Goal: Check status

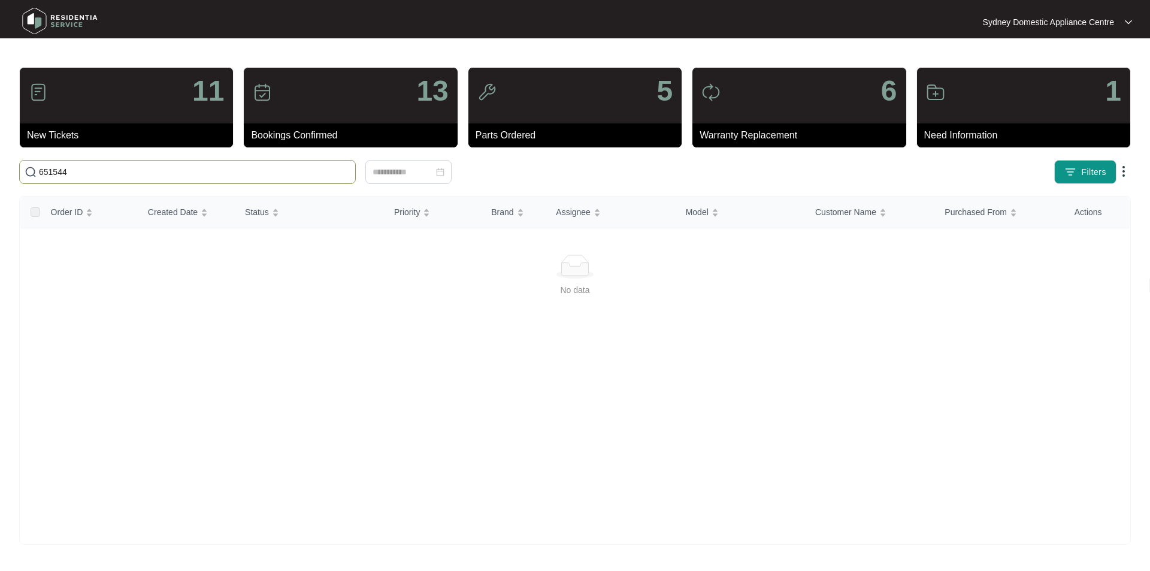
drag, startPoint x: 269, startPoint y: 172, endPoint x: 11, endPoint y: 162, distance: 258.9
click at [11, 162] on main "11 New Tickets 13 Bookings Confirmed 5 Parts Ordered 6 Warranty Replacement 1 N…" at bounding box center [575, 285] width 1150 height 571
drag, startPoint x: 123, startPoint y: 172, endPoint x: 0, endPoint y: 172, distance: 122.8
click at [0, 172] on main "11 New Tickets 13 Bookings Confirmed 5 Parts Ordered 6 Warranty Replacement 1 N…" at bounding box center [575, 285] width 1150 height 571
paste input "81"
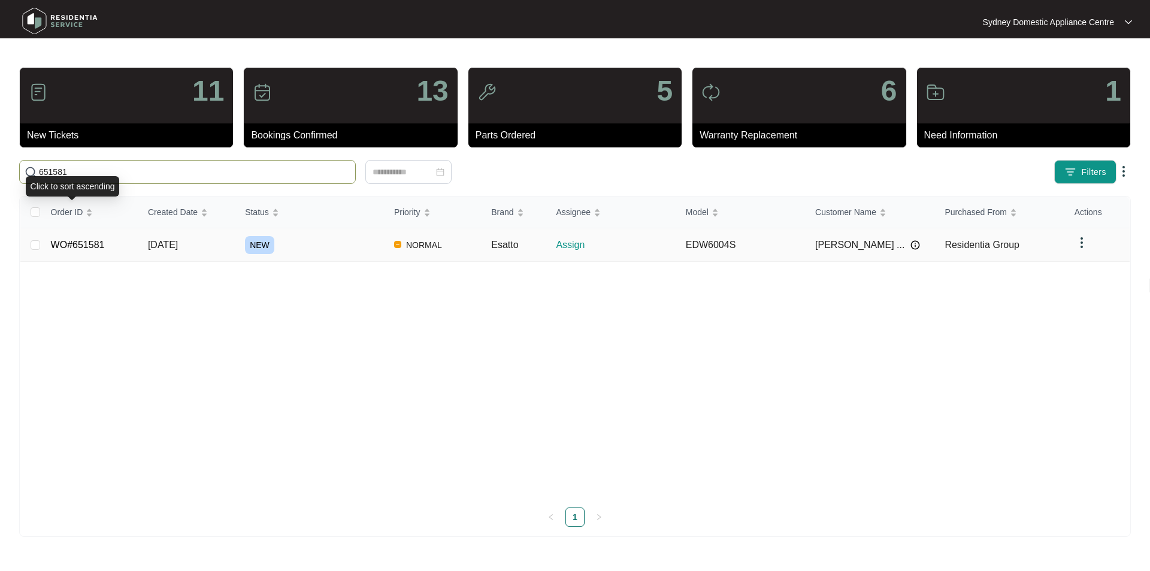
type input "651581"
click at [83, 246] on link "WO#651581" at bounding box center [78, 245] width 54 height 10
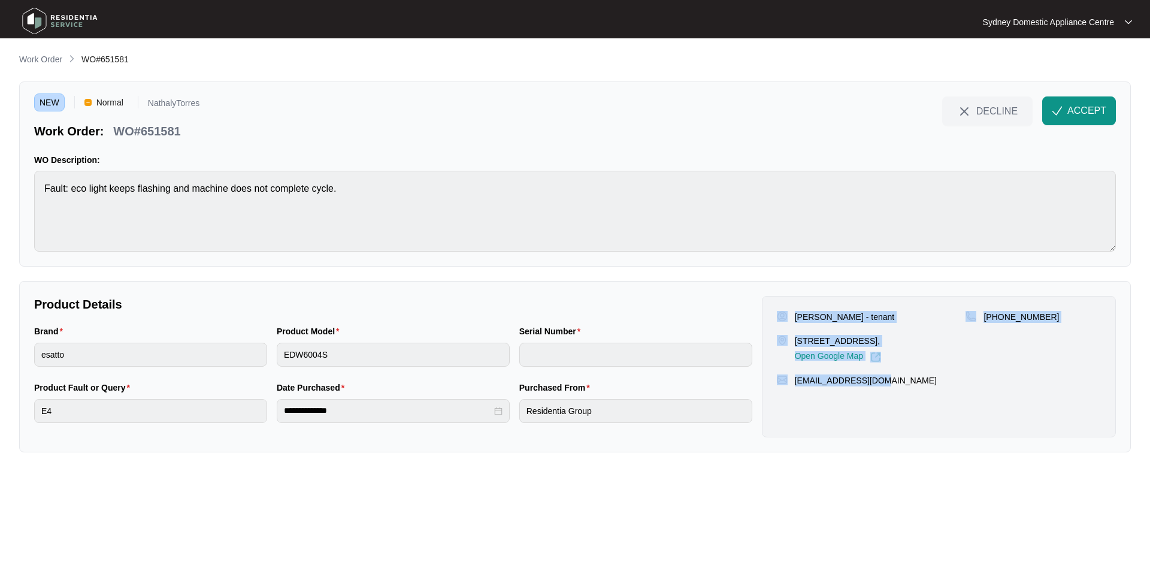
drag, startPoint x: 903, startPoint y: 385, endPoint x: 779, endPoint y: 304, distance: 148.0
click at [779, 304] on div "[PERSON_NAME] - tenant [STREET_ADDRESS], Open Google Map [PHONE_NUMBER] [EMAIL_…" at bounding box center [939, 366] width 354 height 141
copy div "[PERSON_NAME] - tenant [STREET_ADDRESS], Open Google Map [PHONE_NUMBER] [EMAIL_…"
click at [1087, 107] on span "ACCEPT" at bounding box center [1086, 111] width 39 height 14
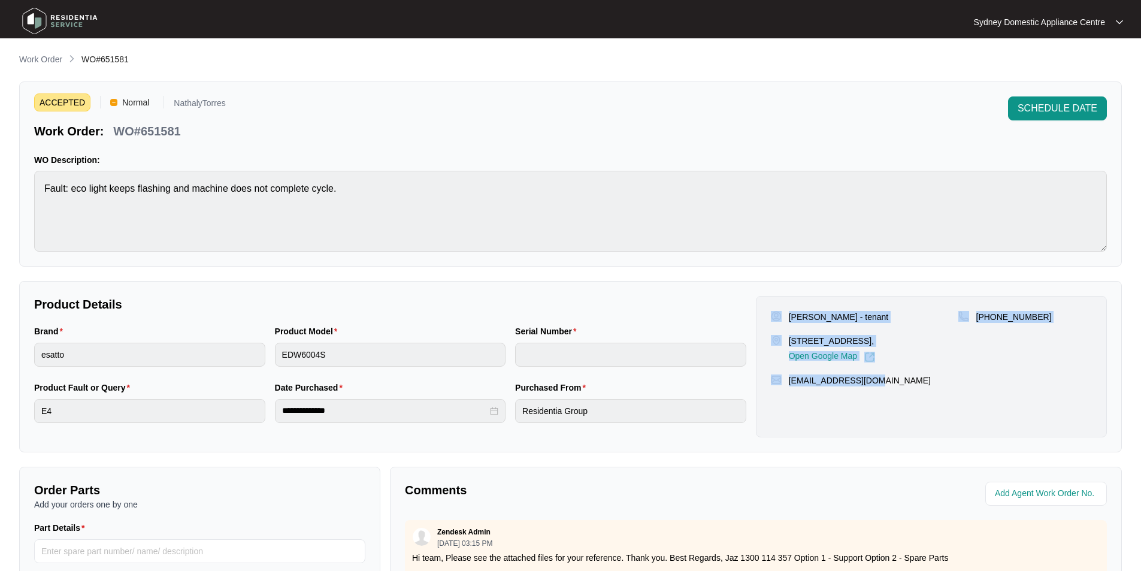
copy div "[PERSON_NAME] - tenant [STREET_ADDRESS], Open Google Map [PHONE_NUMBER] [EMAIL_…"
